Goal: Check status: Check status

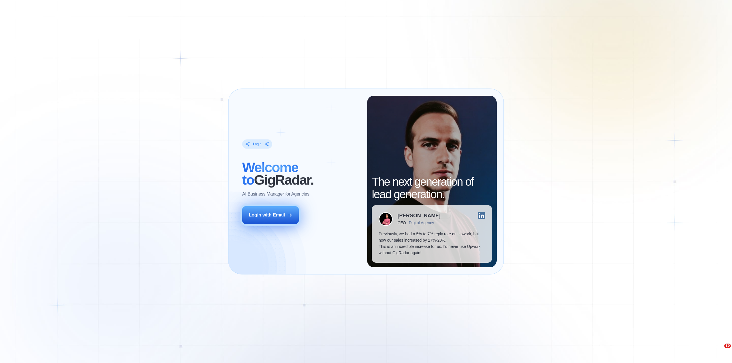
click at [264, 215] on div "Login with Email" at bounding box center [267, 215] width 36 height 6
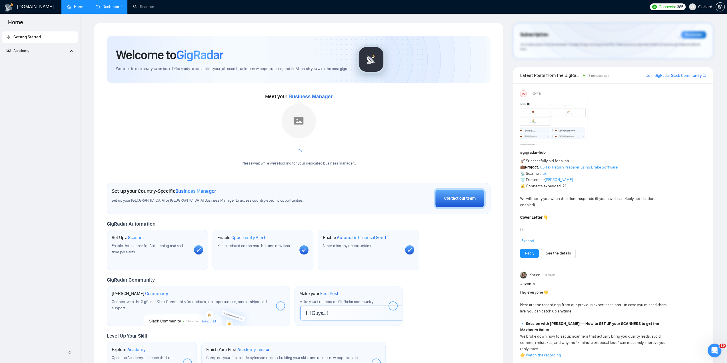
click at [114, 7] on link "Dashboard" at bounding box center [109, 6] width 26 height 5
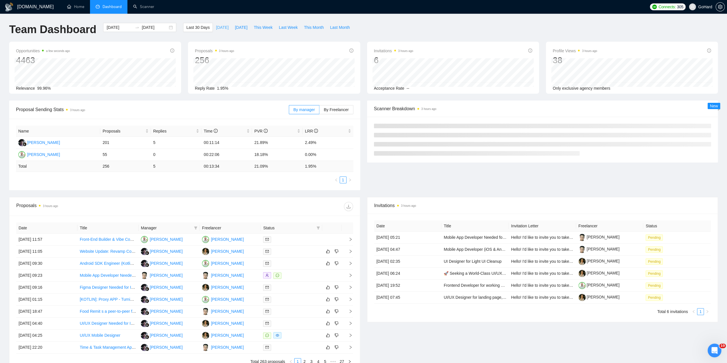
click at [216, 29] on span "[DATE]" at bounding box center [222, 27] width 13 height 6
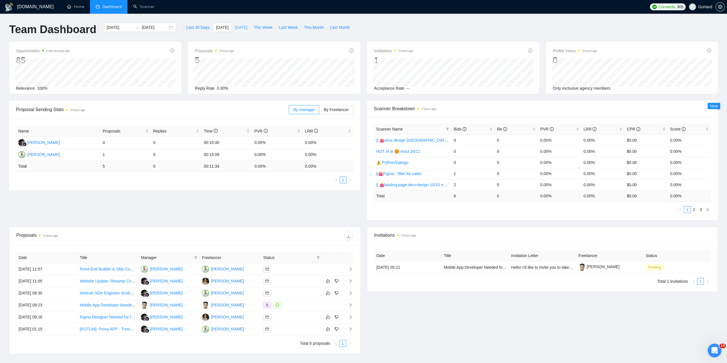
click at [236, 31] on button "[DATE]" at bounding box center [241, 27] width 19 height 9
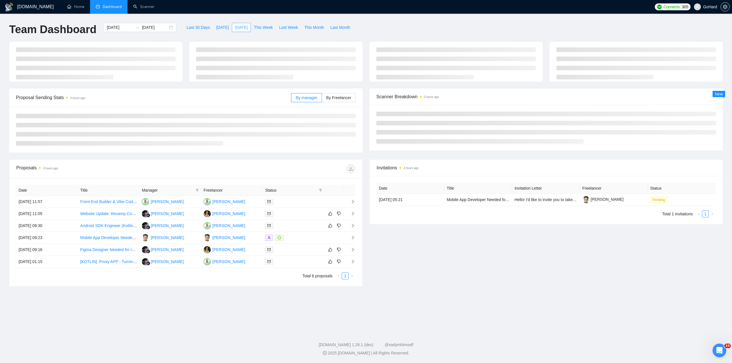
type input "[DATE]"
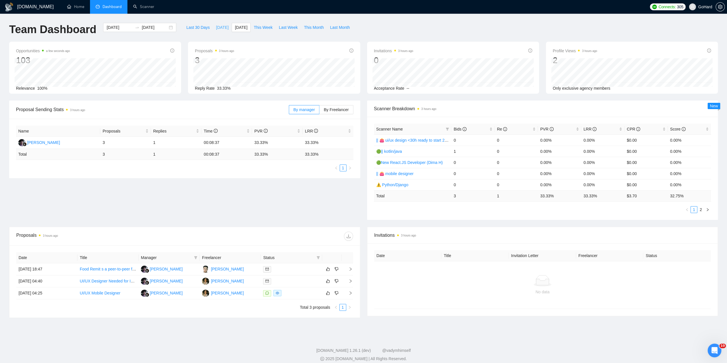
click at [216, 28] on span "[DATE]" at bounding box center [222, 27] width 13 height 6
type input "[DATE]"
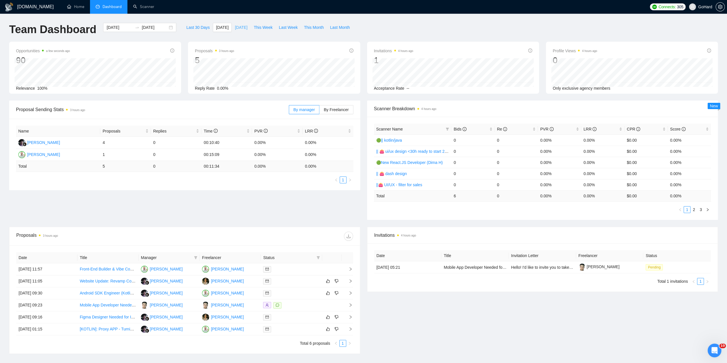
click at [235, 29] on span "[DATE]" at bounding box center [241, 27] width 13 height 6
type input "[DATE]"
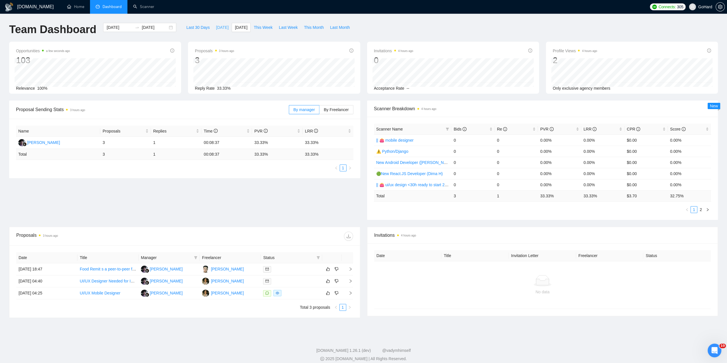
click at [218, 29] on span "[DATE]" at bounding box center [222, 27] width 13 height 6
type input "[DATE]"
